Goal: Check status

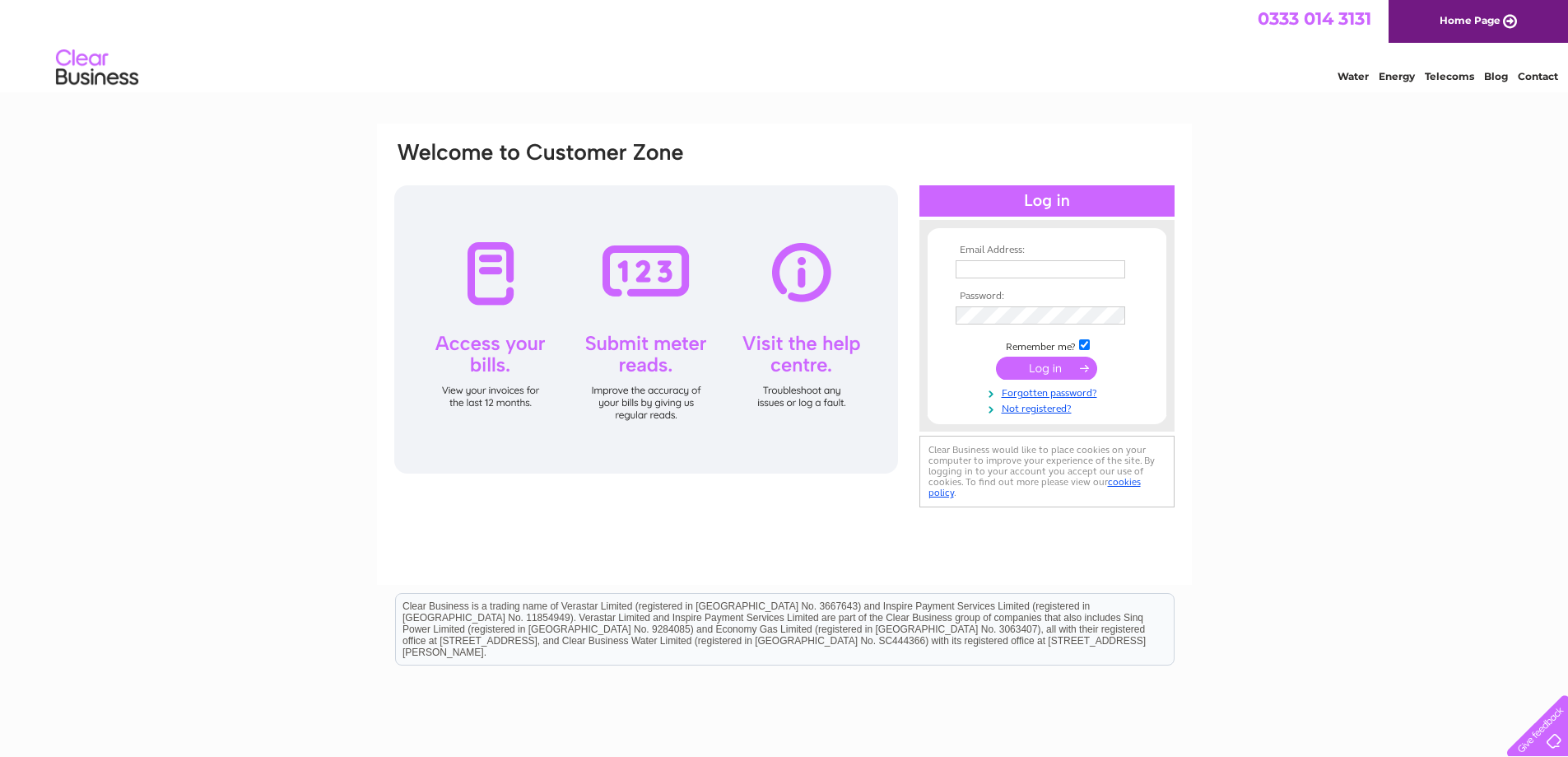
type input "tom@mtfltd.co.uk"
click at [1044, 366] on input "submit" at bounding box center [1047, 367] width 101 height 23
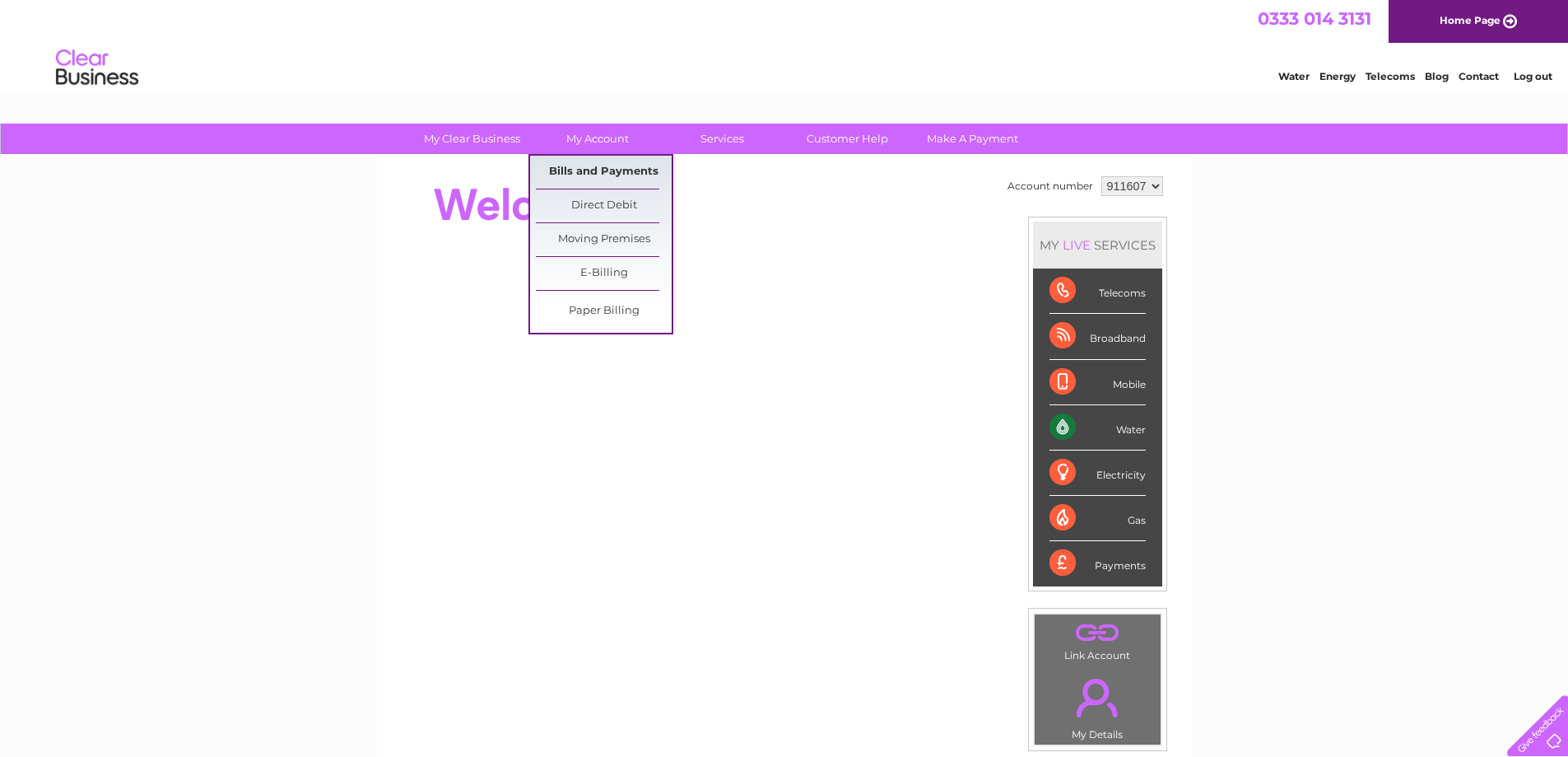
click at [587, 171] on link "Bills and Payments" at bounding box center [603, 171] width 136 height 33
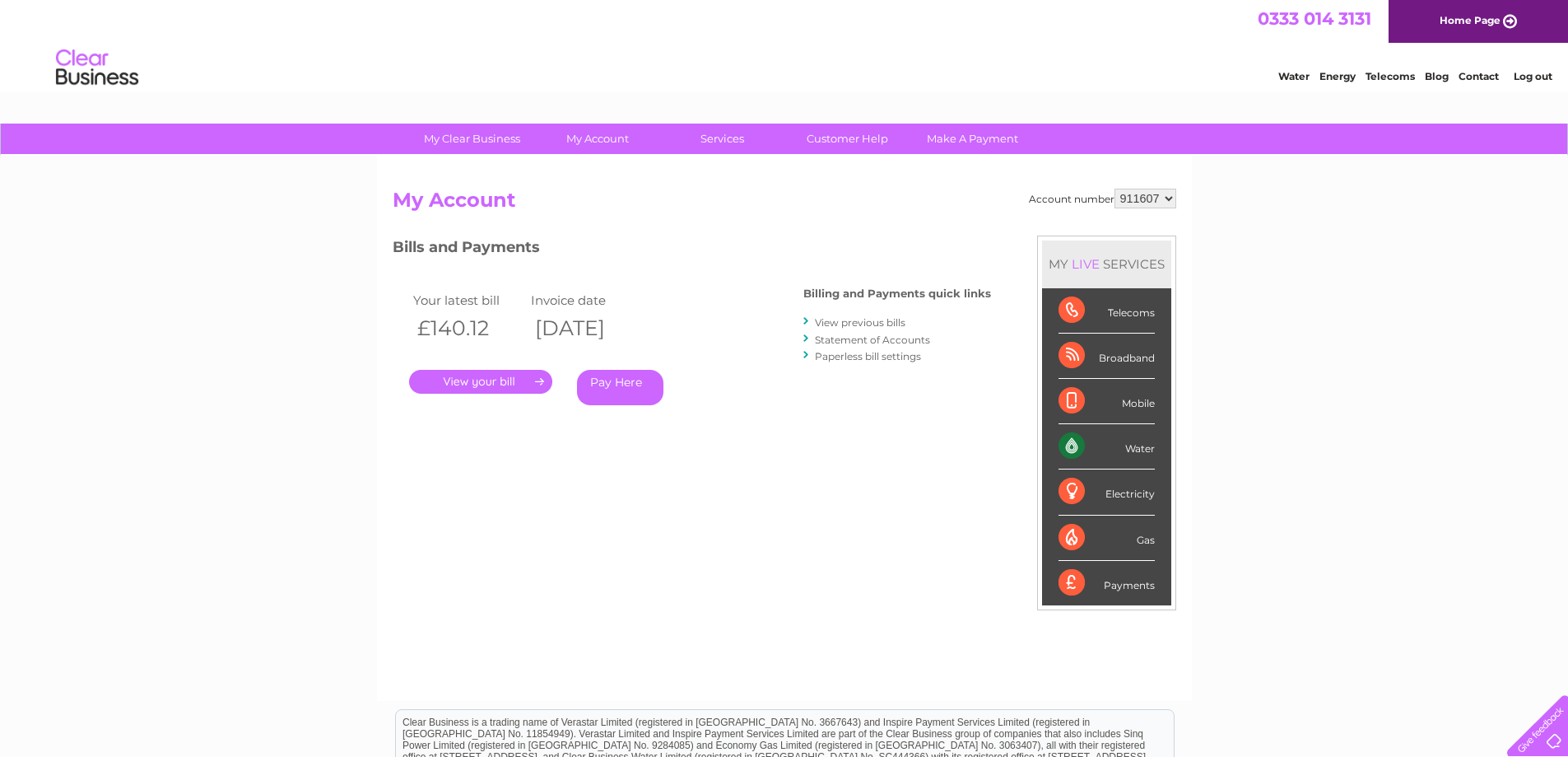
click at [870, 341] on link "Statement of Accounts" at bounding box center [873, 339] width 116 height 12
